Goal: Task Accomplishment & Management: Use online tool/utility

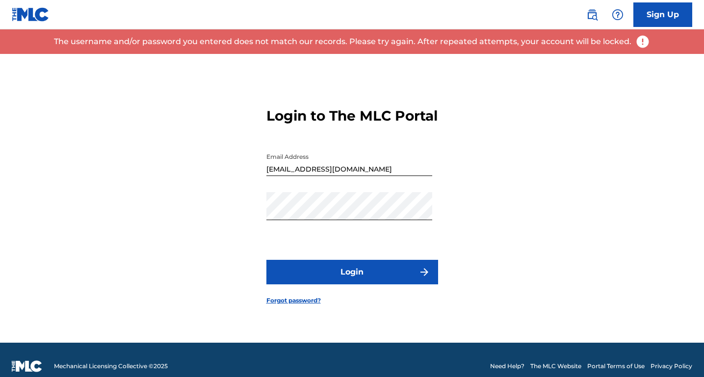
click at [335, 230] on div "Password" at bounding box center [350, 214] width 166 height 44
click at [267, 260] on button "Login" at bounding box center [353, 272] width 172 height 25
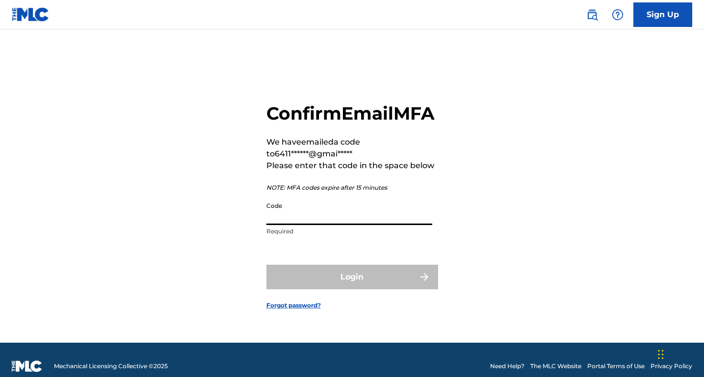
click at [316, 225] on input "Code" at bounding box center [350, 211] width 166 height 28
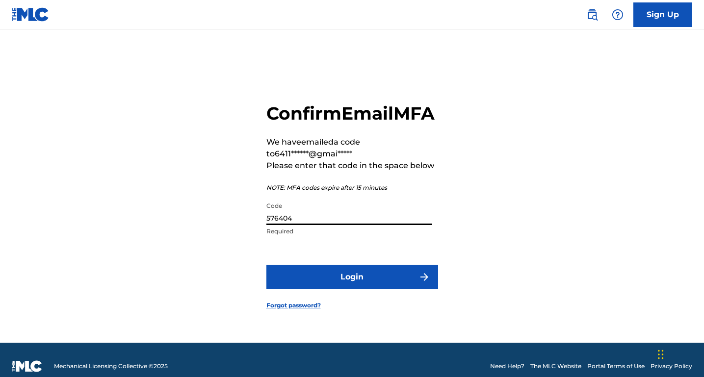
type input "576404"
click at [335, 290] on button "Login" at bounding box center [353, 277] width 172 height 25
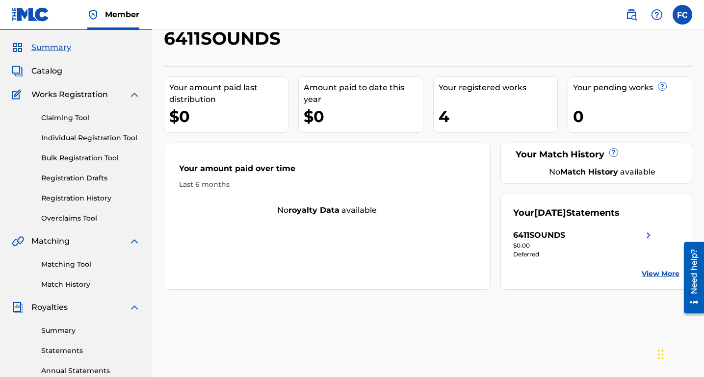
scroll to position [49, 0]
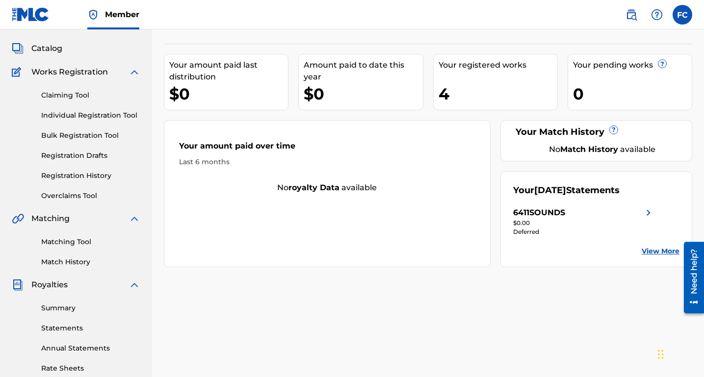
click at [452, 96] on div "4" at bounding box center [498, 94] width 119 height 22
click at [458, 64] on div "Your registered works" at bounding box center [498, 65] width 119 height 12
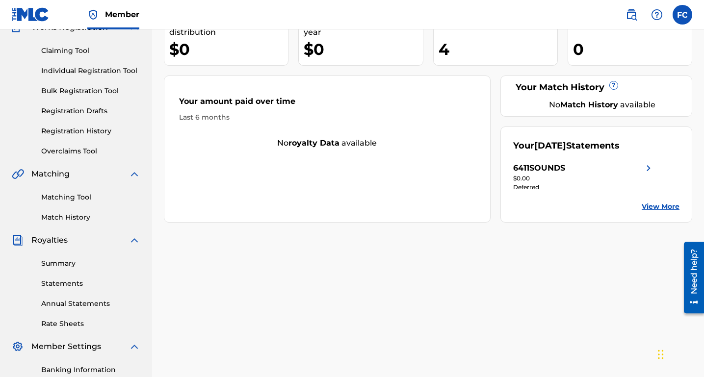
scroll to position [98, 0]
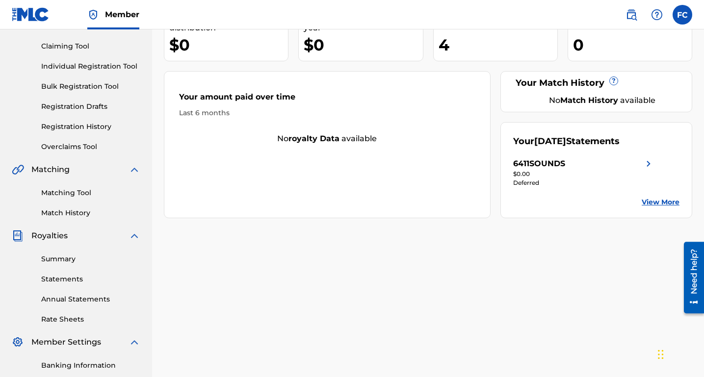
click at [63, 258] on link "Summary" at bounding box center [90, 259] width 99 height 10
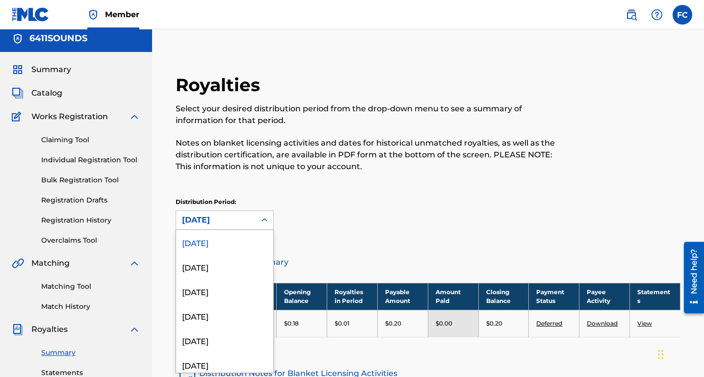
click at [249, 223] on div "August 2025" at bounding box center [216, 220] width 68 height 12
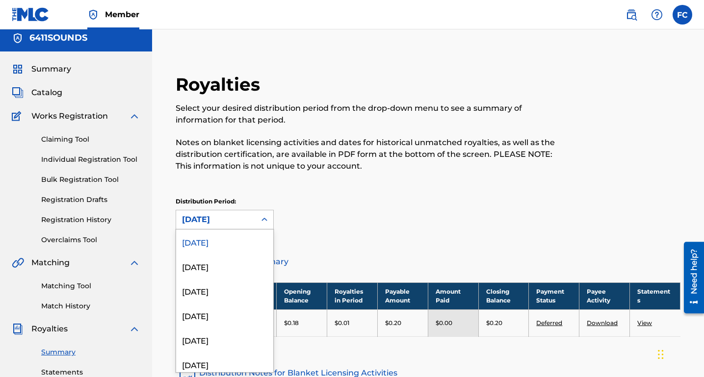
click at [401, 206] on div "Distribution Period: 53 results available. Use Up and Down to choose options, p…" at bounding box center [428, 213] width 505 height 32
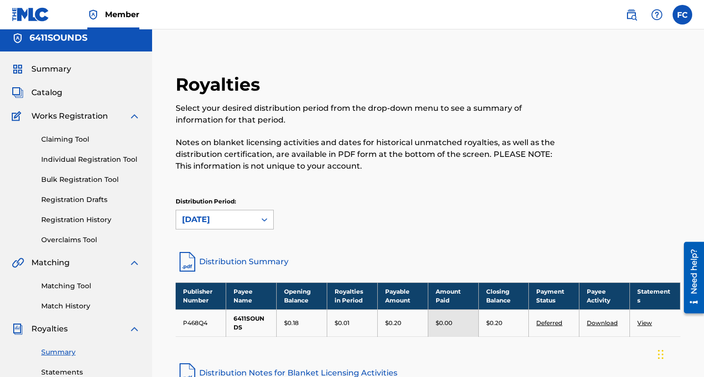
click at [257, 220] on div at bounding box center [265, 220] width 18 height 18
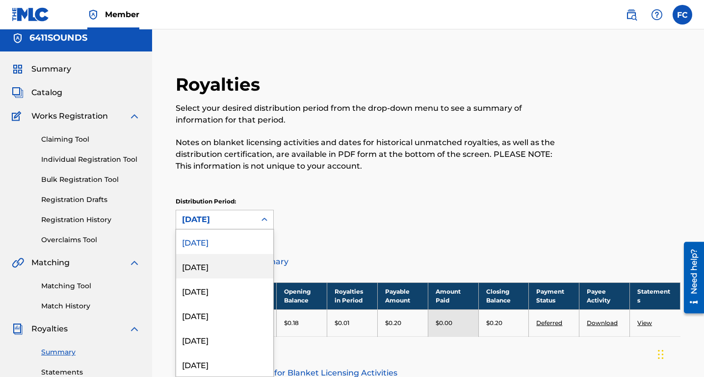
click at [224, 265] on div "July 2025" at bounding box center [224, 266] width 97 height 25
click at [239, 222] on div "July 2025" at bounding box center [216, 220] width 68 height 12
click at [202, 292] on div "June 2025" at bounding box center [224, 291] width 97 height 25
click at [244, 223] on div "June 2025" at bounding box center [216, 220] width 68 height 12
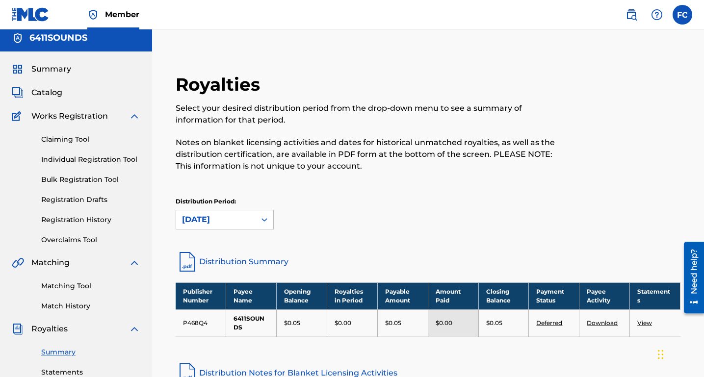
click at [385, 220] on div "Distribution Period: June 2025" at bounding box center [428, 213] width 505 height 32
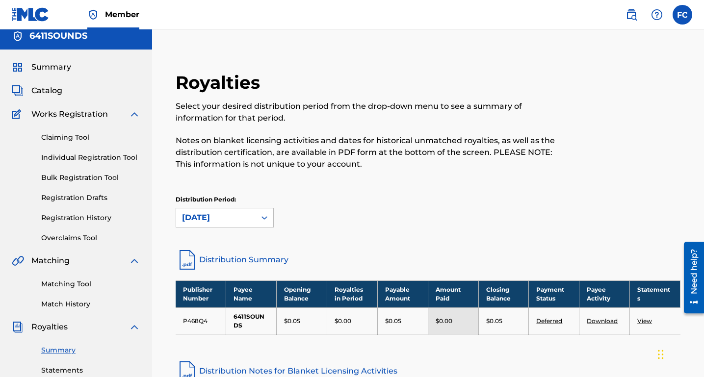
scroll to position [0, 0]
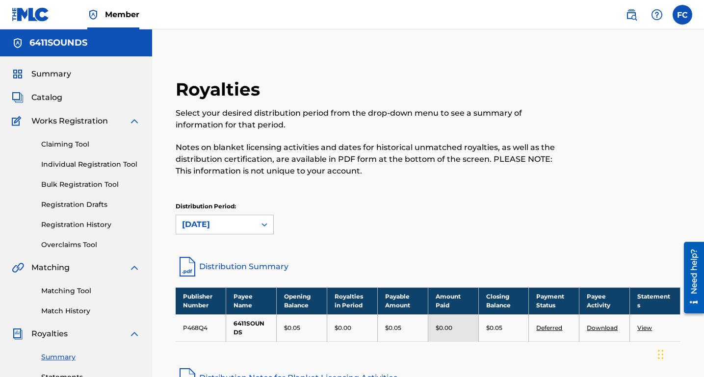
click at [48, 99] on span "Catalog" at bounding box center [46, 98] width 31 height 12
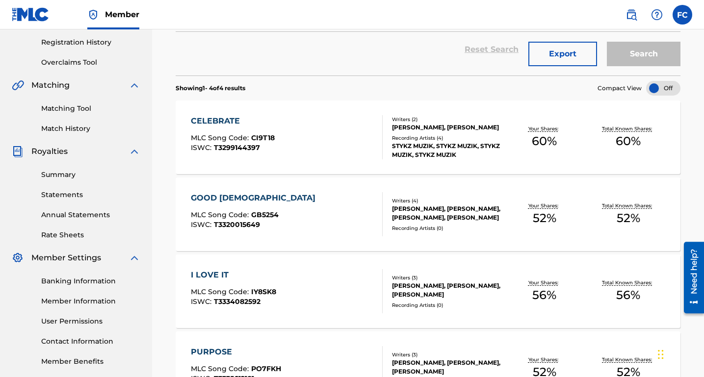
scroll to position [9, 0]
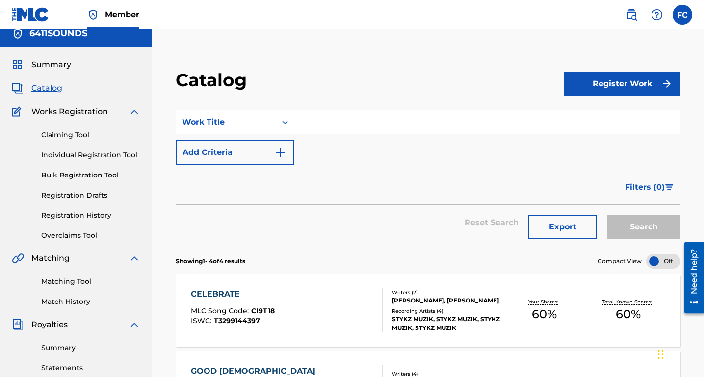
click at [62, 137] on link "Claiming Tool" at bounding box center [90, 135] width 99 height 10
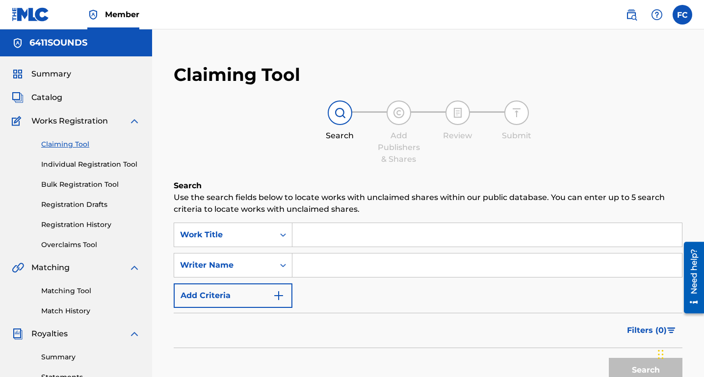
click at [320, 237] on input "Search Form" at bounding box center [488, 235] width 390 height 24
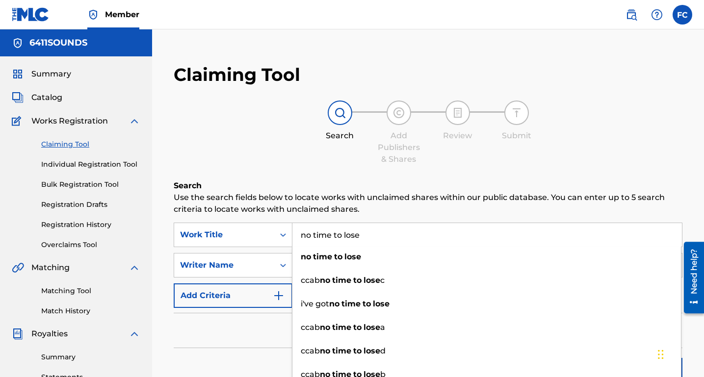
type input "no time to lose"
click at [272, 173] on div "Claiming Tool Search Add Publishers & Shares Review Submit Search Use the searc…" at bounding box center [428, 250] width 529 height 393
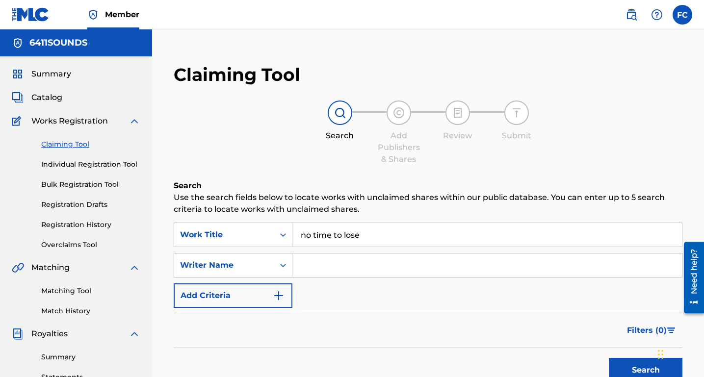
click at [336, 269] on input "Search Form" at bounding box center [488, 266] width 390 height 24
type input "B Cody Shields"
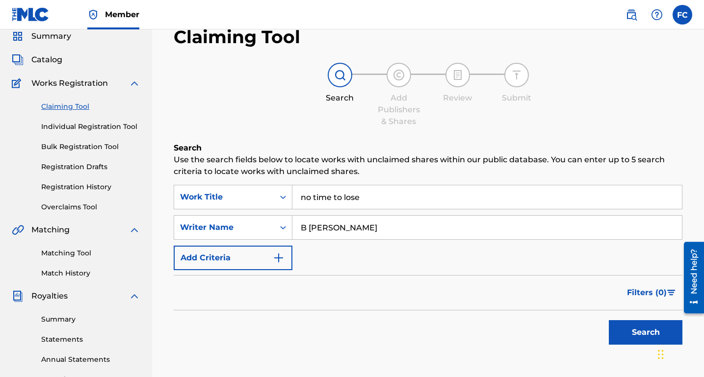
scroll to position [49, 0]
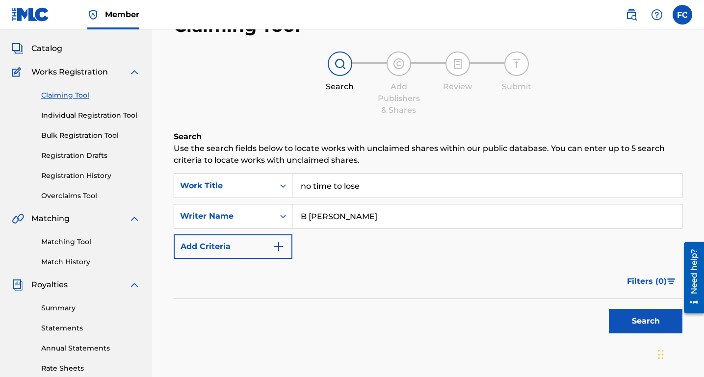
click at [638, 323] on button "Search" at bounding box center [646, 321] width 74 height 25
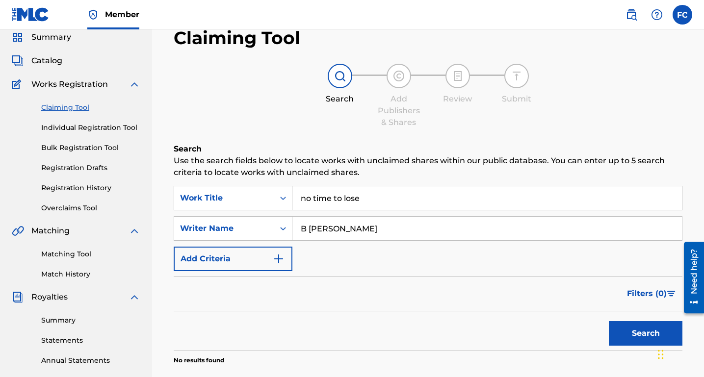
scroll to position [35, 0]
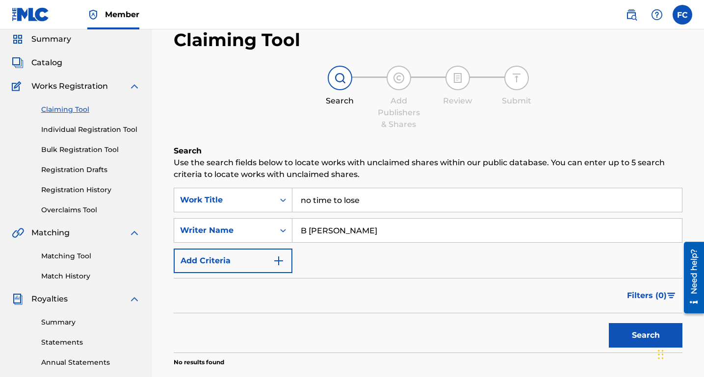
click at [377, 207] on input "no time to lose" at bounding box center [488, 200] width 390 height 24
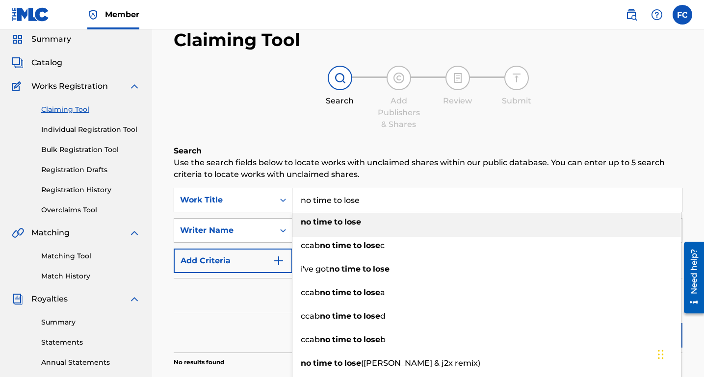
click at [377, 207] on input "no time to lose" at bounding box center [488, 200] width 390 height 24
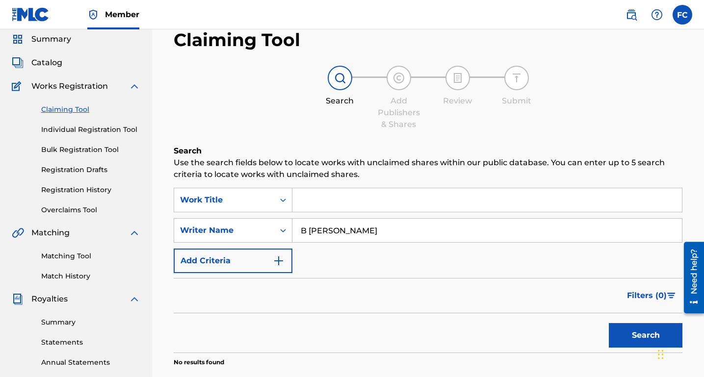
click at [375, 233] on input "B Cody Shields" at bounding box center [488, 231] width 390 height 24
